Goal: Transaction & Acquisition: Subscribe to service/newsletter

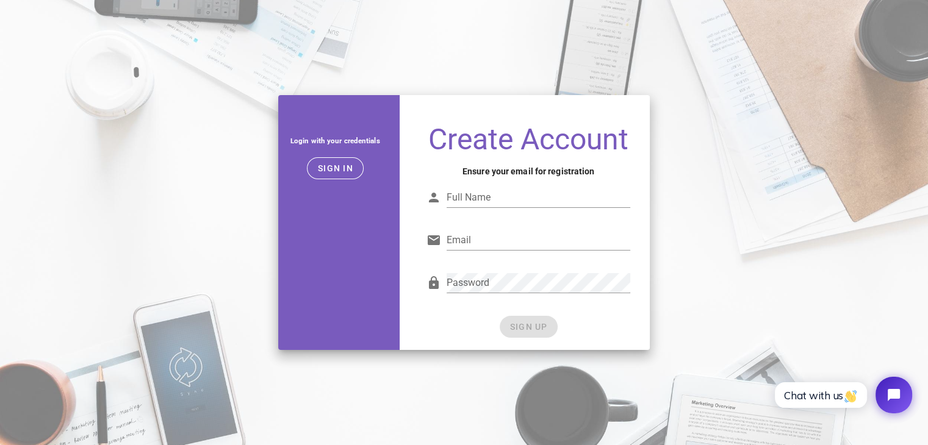
drag, startPoint x: 498, startPoint y: 192, endPoint x: 376, endPoint y: 179, distance: 123.3
click at [498, 192] on input "Full Name" at bounding box center [539, 198] width 184 height 20
type input "Ducanh"
click at [489, 242] on input "Email" at bounding box center [539, 241] width 184 height 20
type input "Kira7dn1@gmail.com"
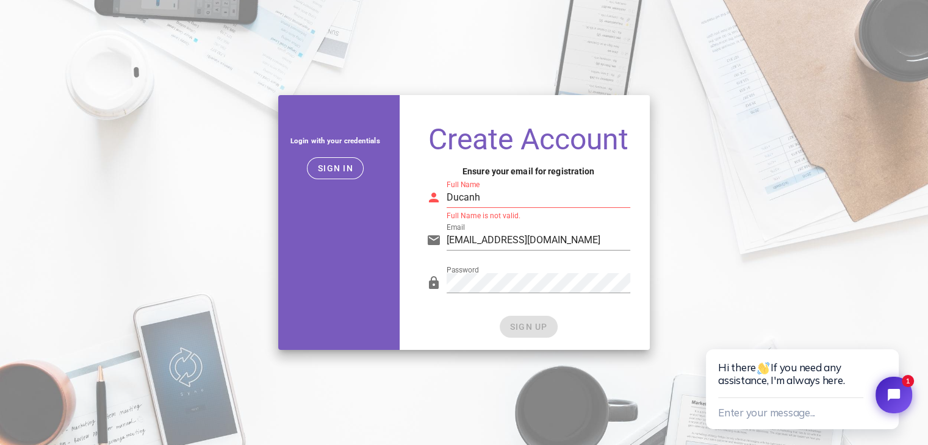
click at [500, 201] on input "Ducanh" at bounding box center [539, 198] width 184 height 20
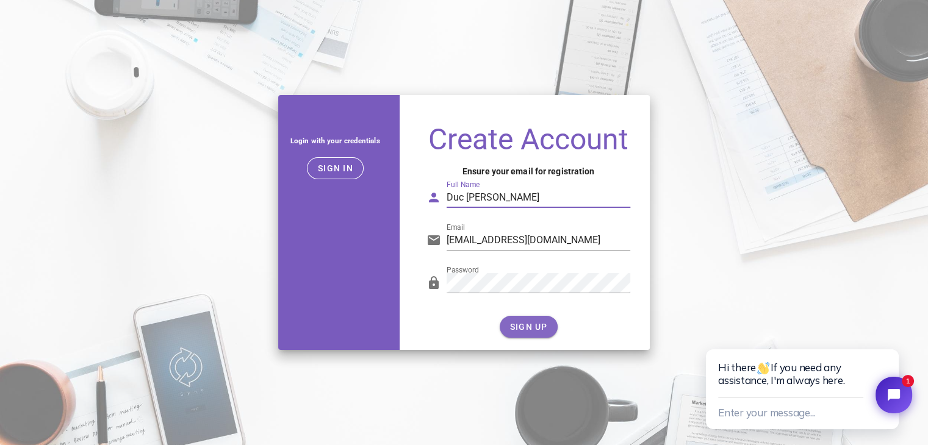
type input "Duc Anh Le"
click at [541, 325] on span "SIGN UP" at bounding box center [528, 327] width 38 height 10
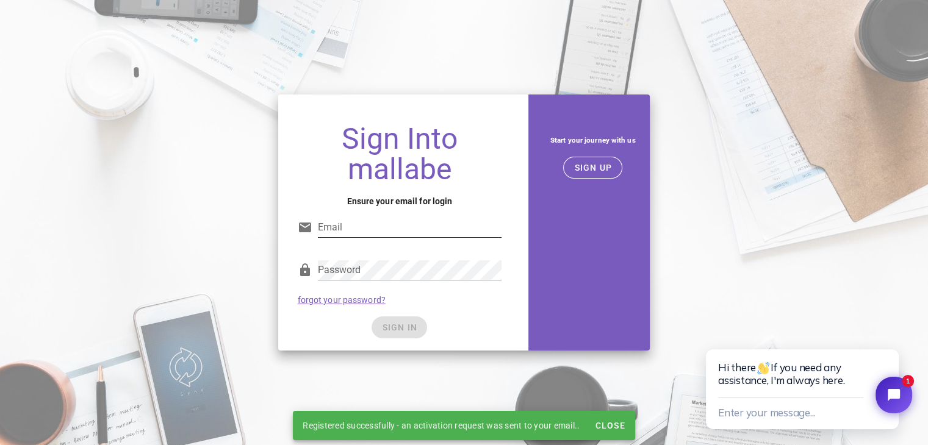
click at [342, 231] on input "Email" at bounding box center [410, 228] width 184 height 20
type input "Kira7dn1@gmail.com"
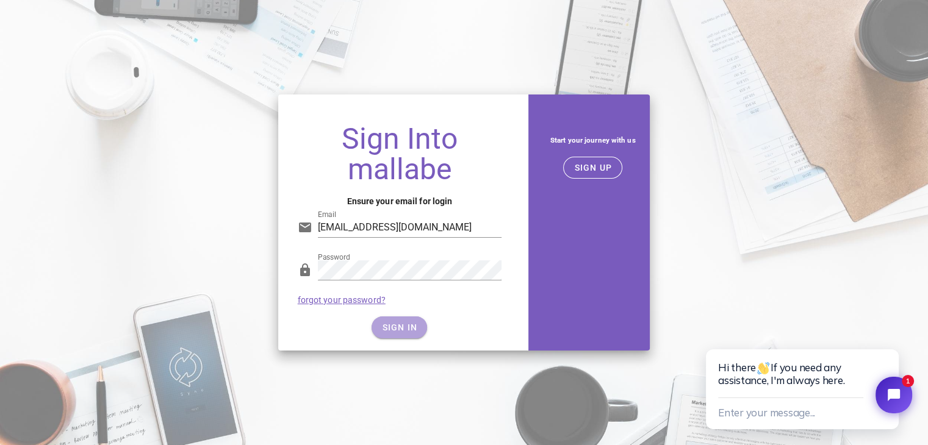
click at [409, 327] on span "SIGN IN" at bounding box center [399, 328] width 36 height 10
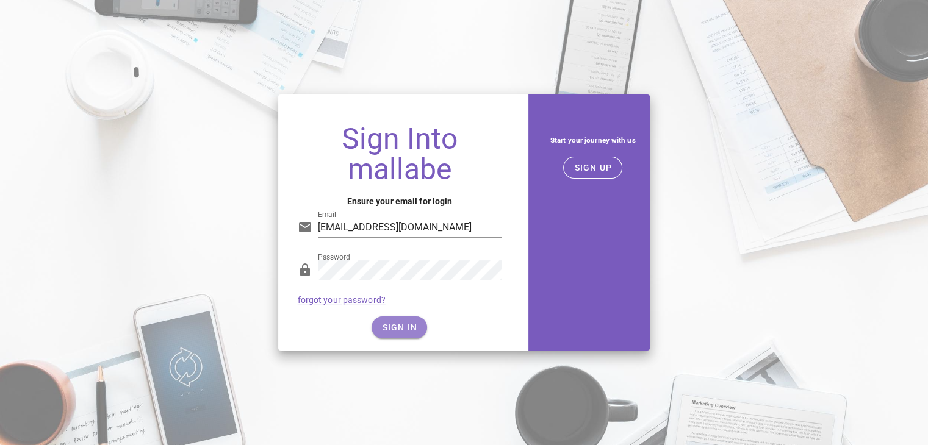
click at [412, 330] on span "SIGN IN" at bounding box center [399, 328] width 36 height 10
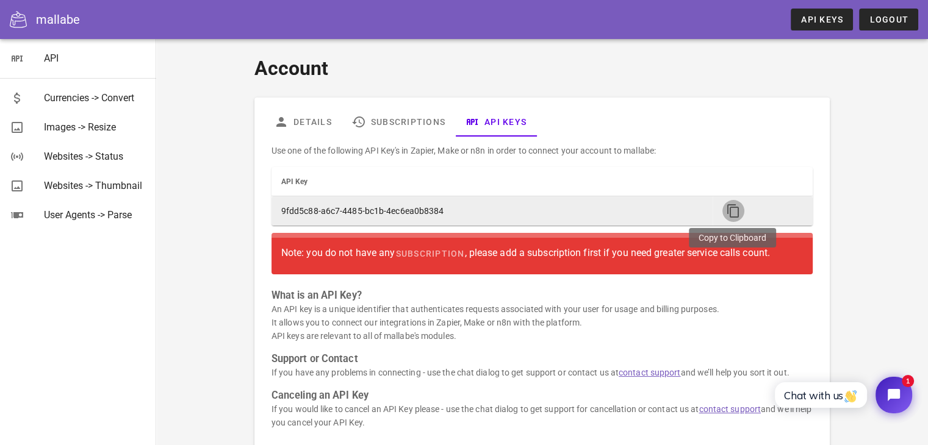
click at [731, 210] on icon "button" at bounding box center [733, 211] width 15 height 15
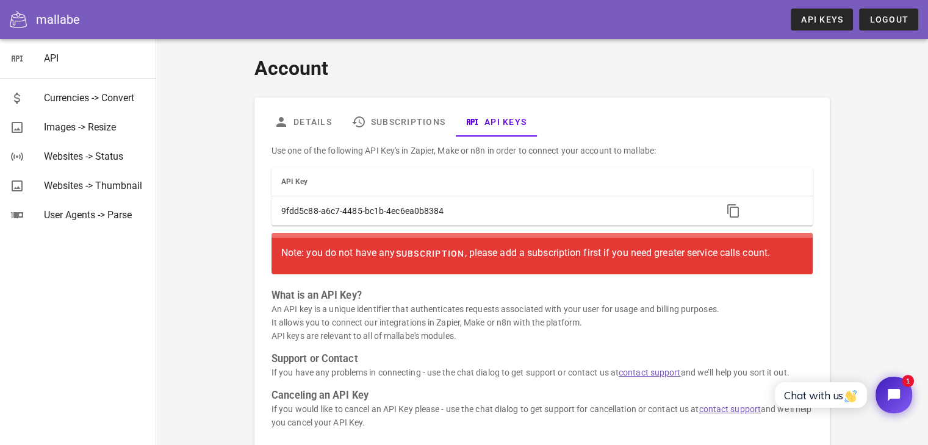
click at [445, 257] on span "subscription" at bounding box center [430, 254] width 70 height 10
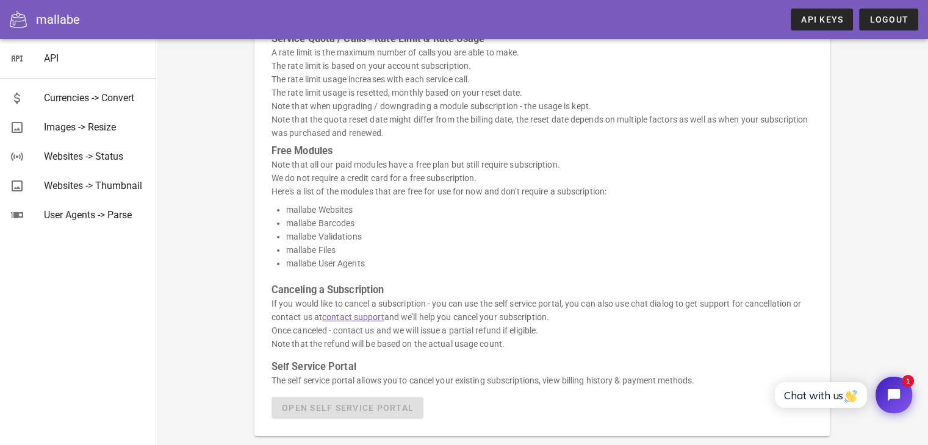
scroll to position [29, 0]
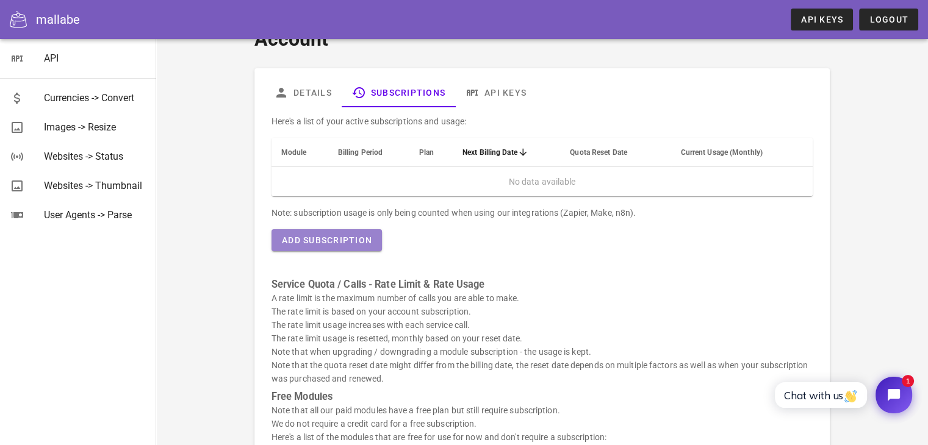
click at [342, 235] on span "Add Subscription" at bounding box center [326, 240] width 91 height 10
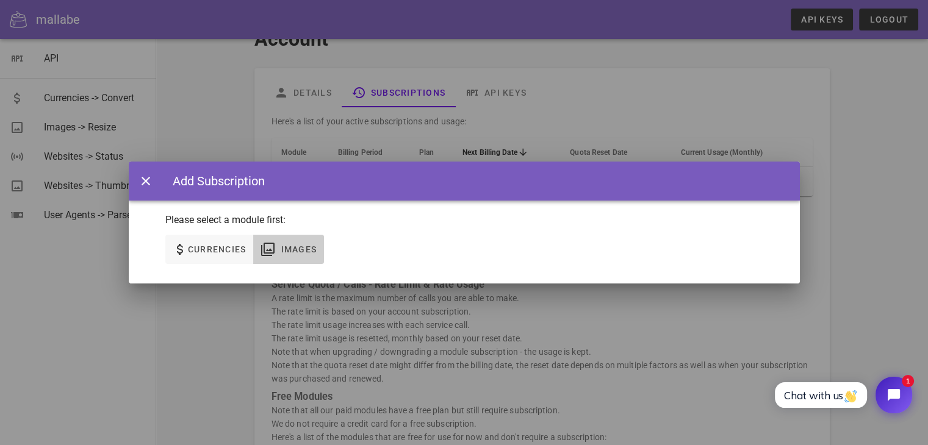
click at [288, 248] on span "Images" at bounding box center [298, 250] width 37 height 10
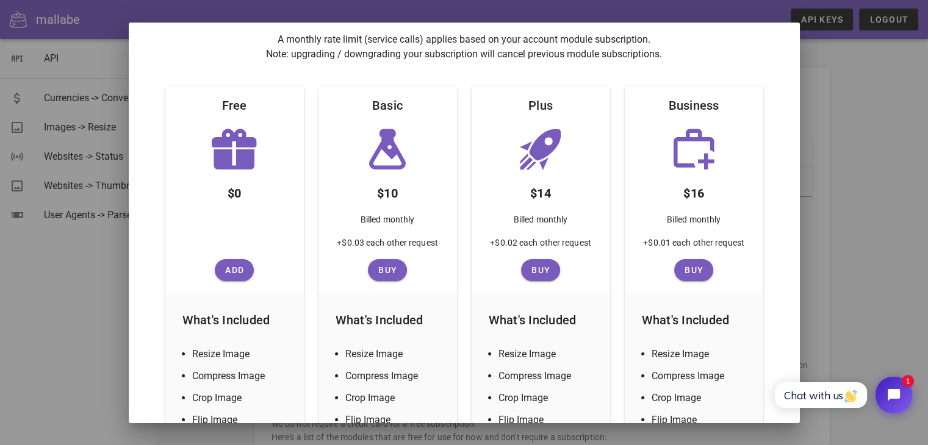
scroll to position [110, 0]
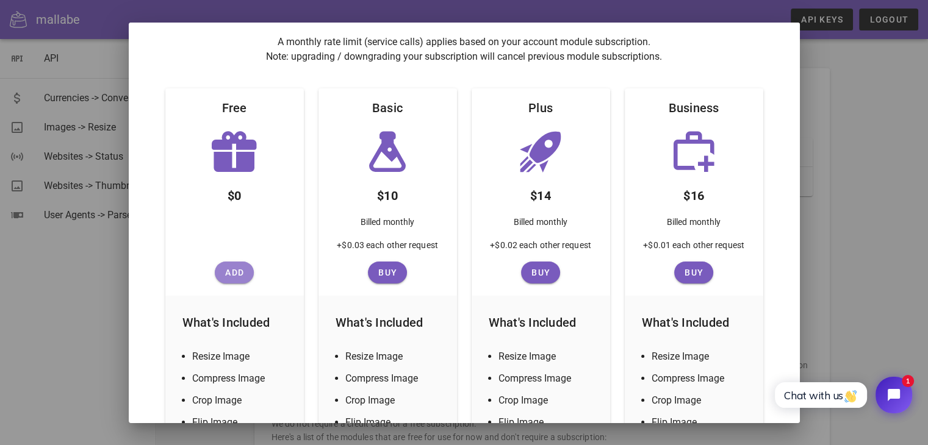
click at [229, 275] on span "Add" at bounding box center [234, 273] width 29 height 10
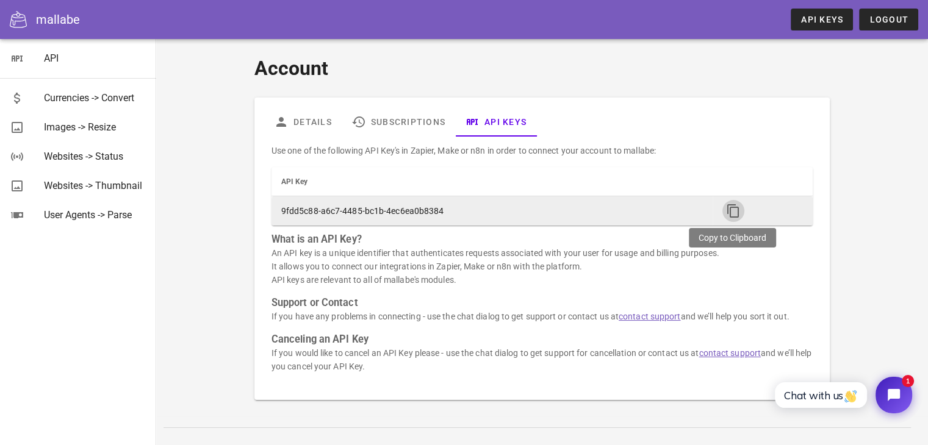
click at [726, 210] on icon "button" at bounding box center [733, 211] width 15 height 15
